Goal: Information Seeking & Learning: Learn about a topic

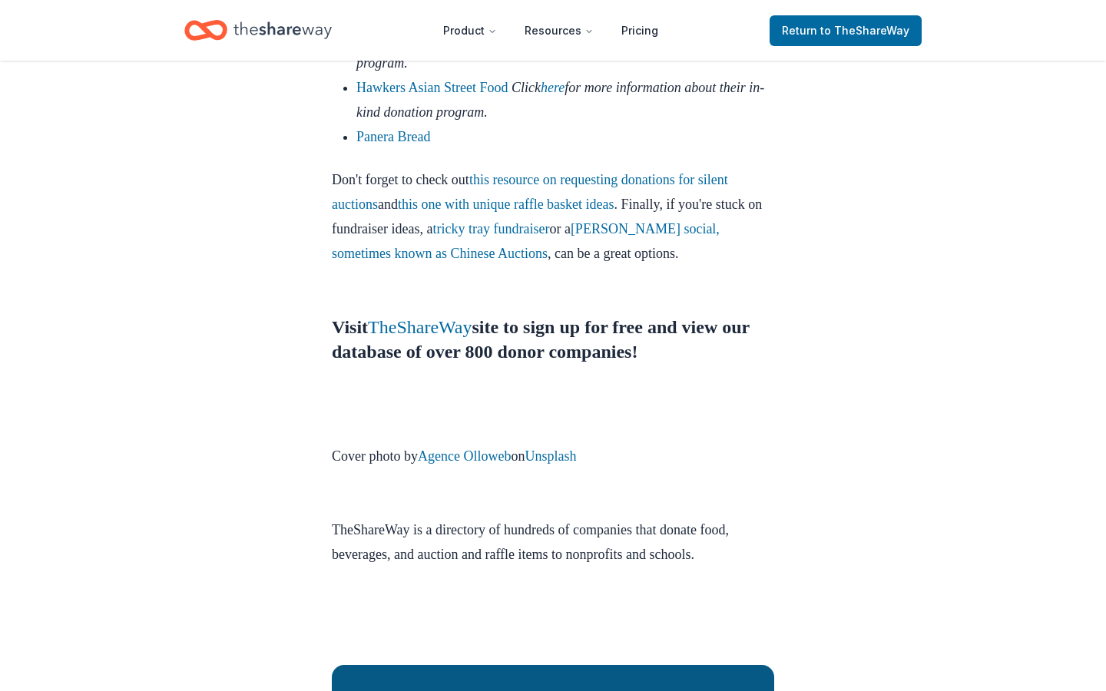
scroll to position [5062, 0]
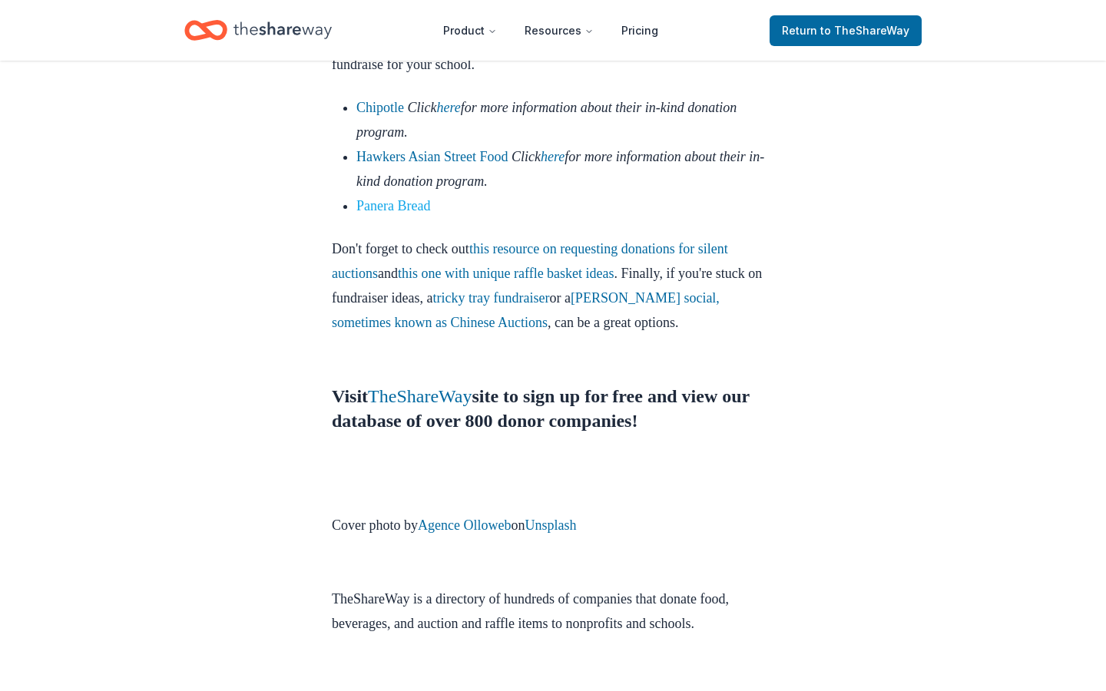
click at [430, 214] on link "Panera Bread" at bounding box center [393, 205] width 74 height 15
click at [557, 281] on link "this one with unique raffle basket ideas" at bounding box center [506, 273] width 217 height 15
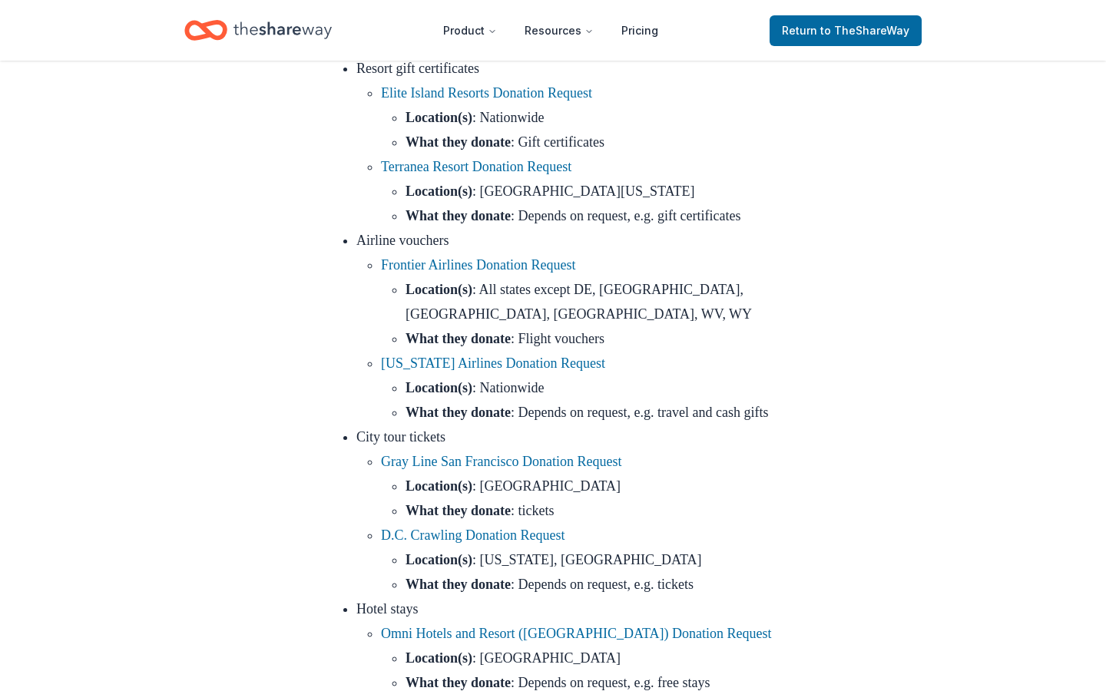
scroll to position [889, 0]
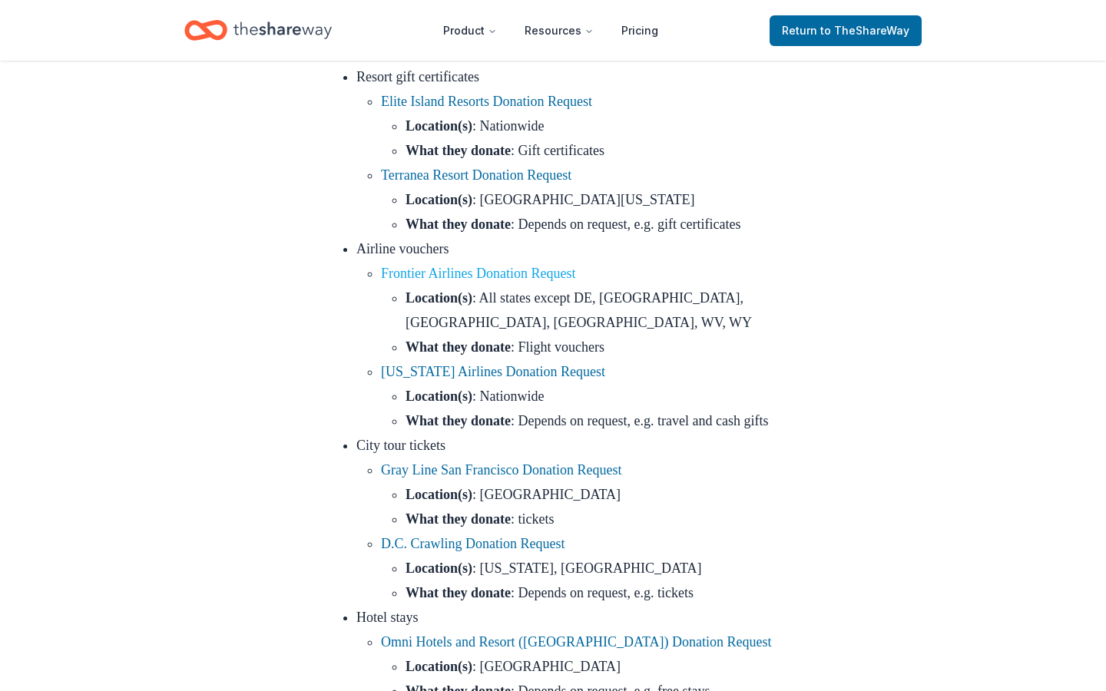
click at [568, 281] on link "Frontier Airlines Donation Request" at bounding box center [478, 273] width 194 height 15
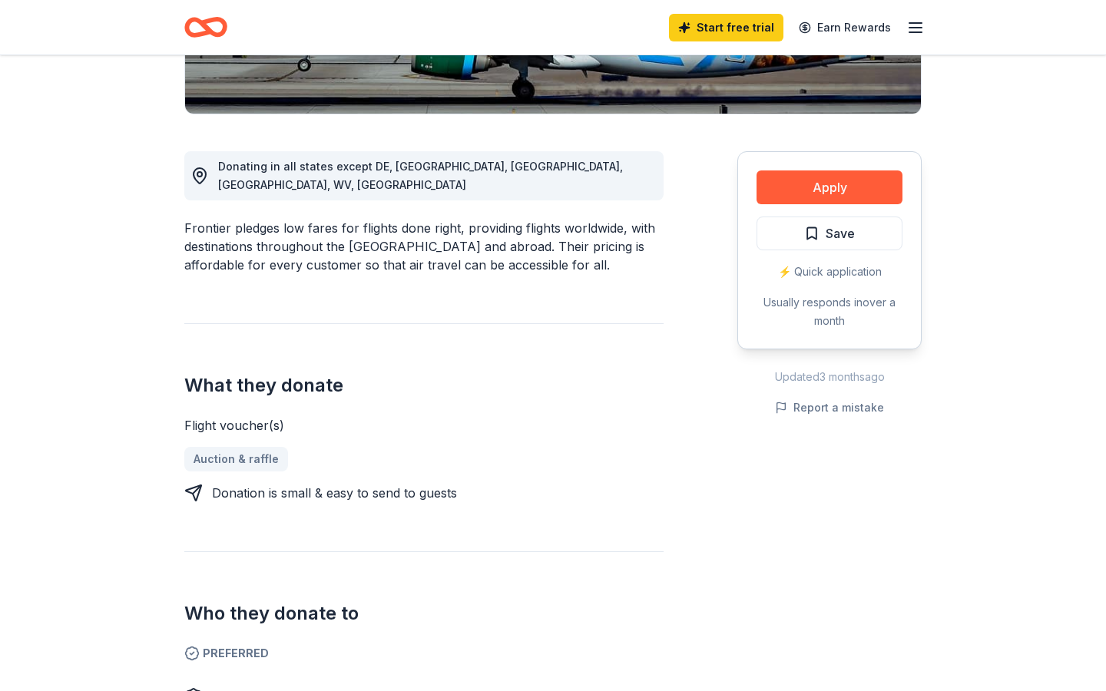
scroll to position [217, 0]
